Goal: Register for event/course

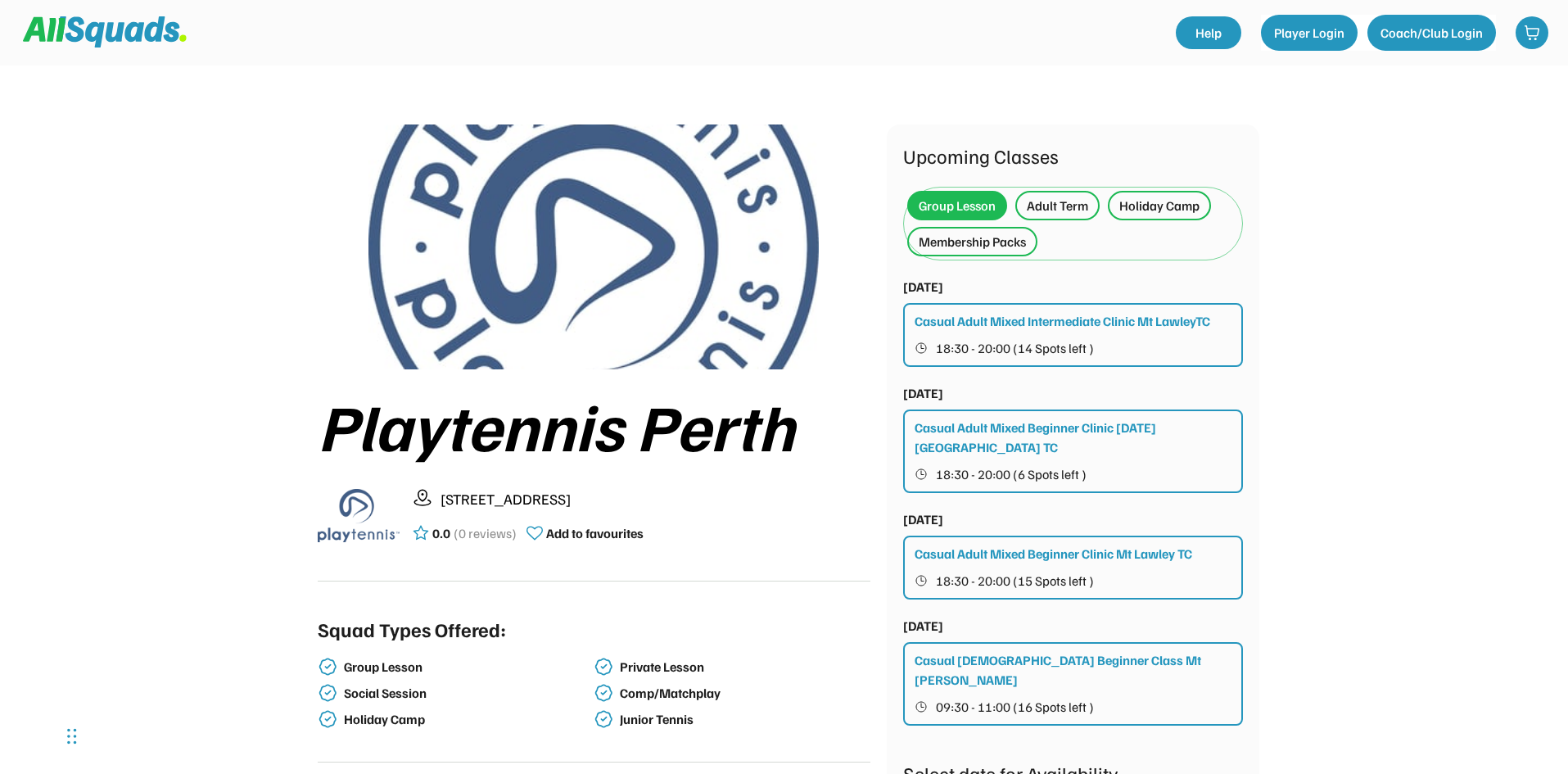
click at [980, 316] on div "Casual Adult Mixed Intermediate Clinic Mt LawleyTC" at bounding box center [1063, 321] width 296 height 20
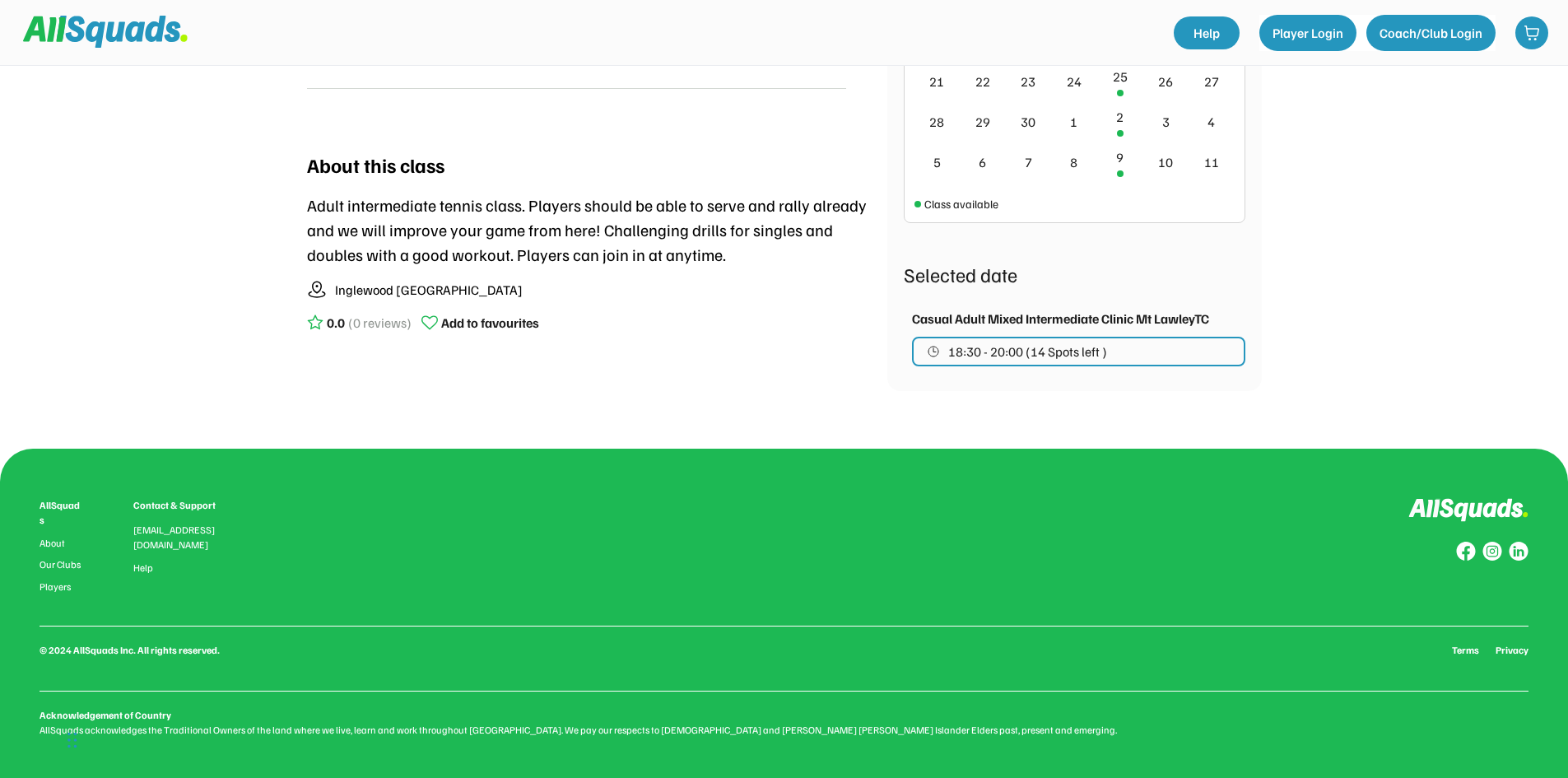
scroll to position [355, 0]
